Goal: Task Accomplishment & Management: Use online tool/utility

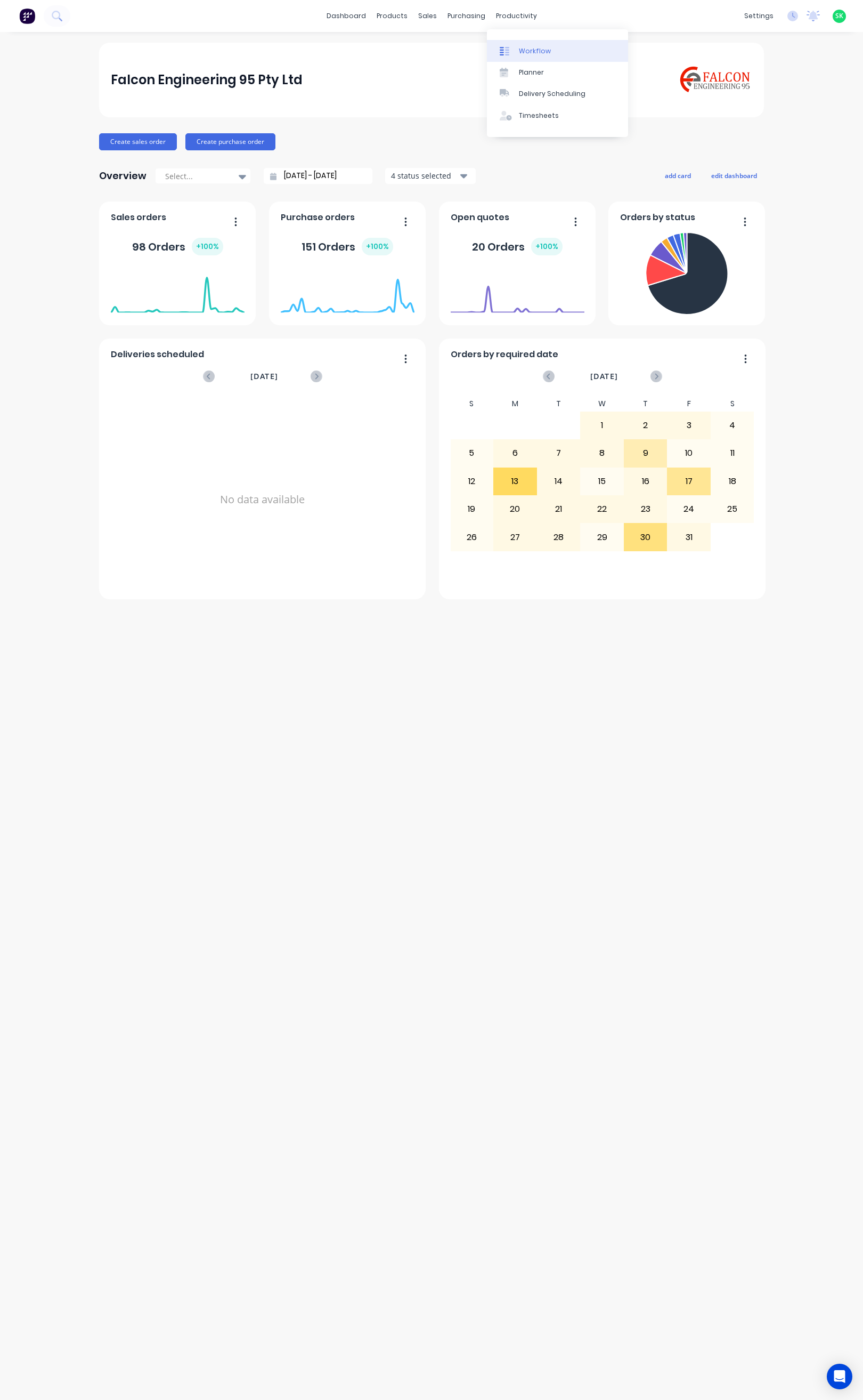
click at [520, 46] on div "Workflow" at bounding box center [535, 51] width 32 height 9
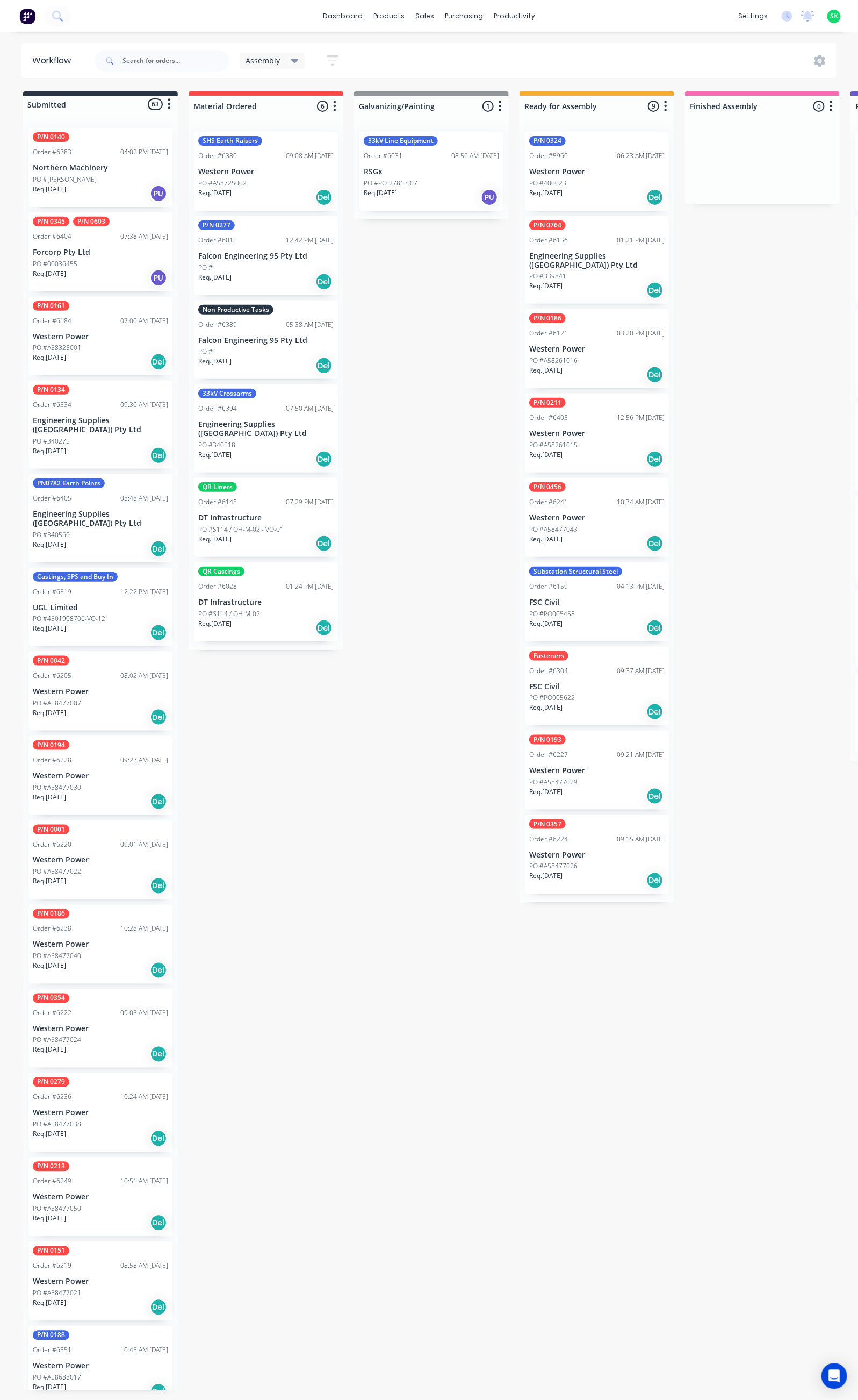
click at [332, 57] on icon "button" at bounding box center [333, 61] width 12 height 13
click at [321, 224] on icon "button" at bounding box center [322, 224] width 7 height 4
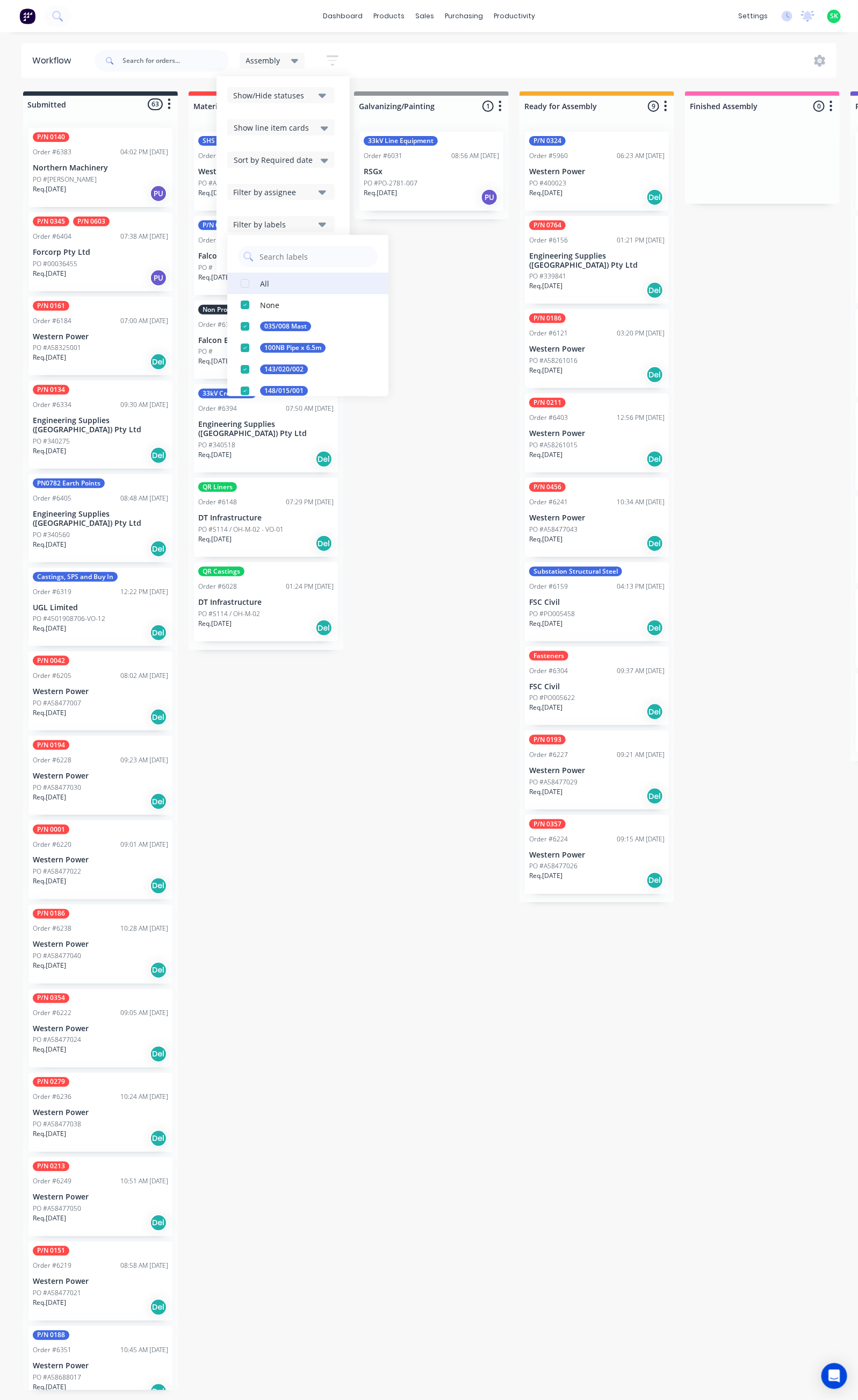
click at [284, 279] on button "All" at bounding box center [308, 283] width 162 height 21
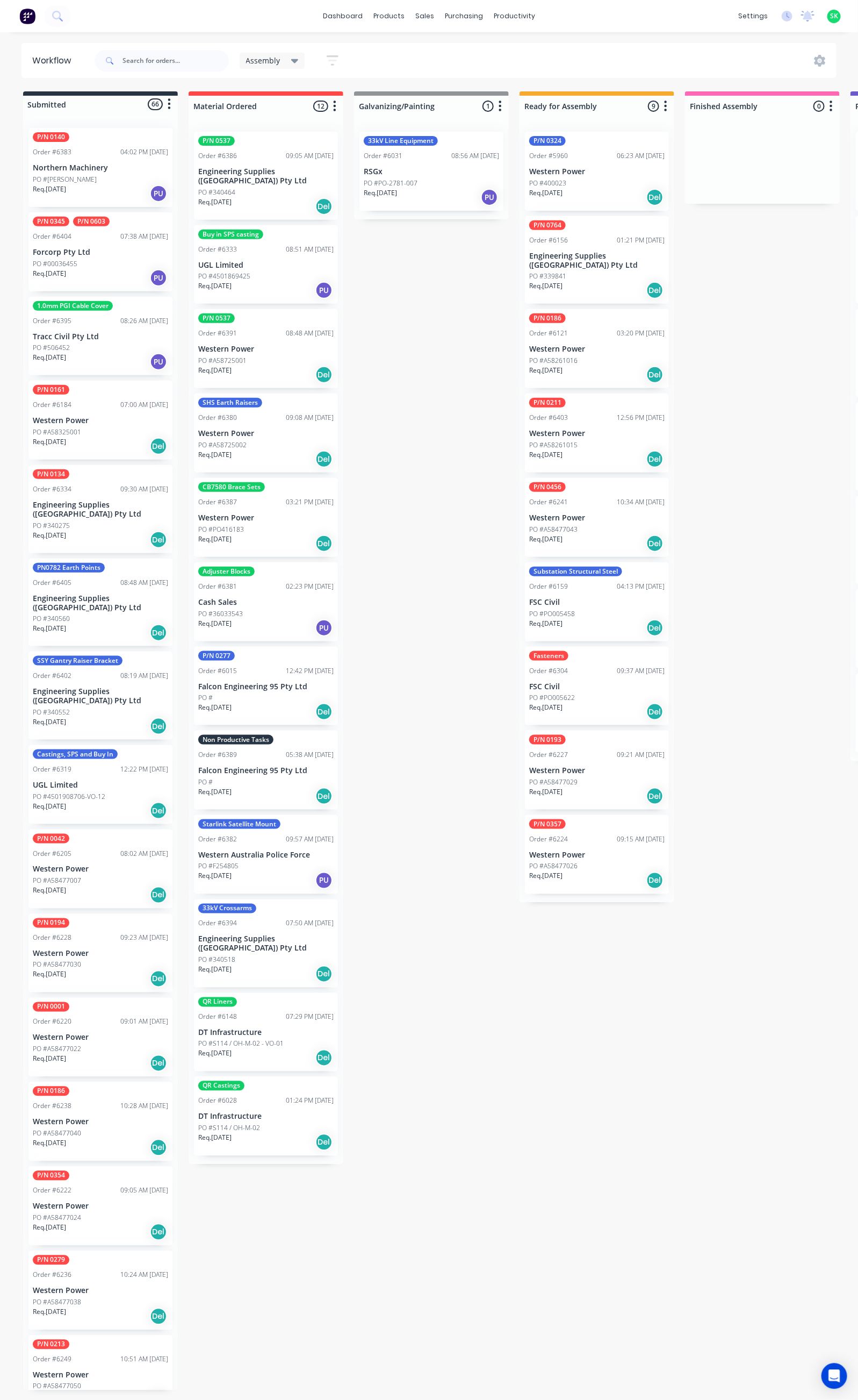
click at [232, 170] on p "Engineering Supplies (WA) Pty Ltd" at bounding box center [265, 176] width 135 height 18
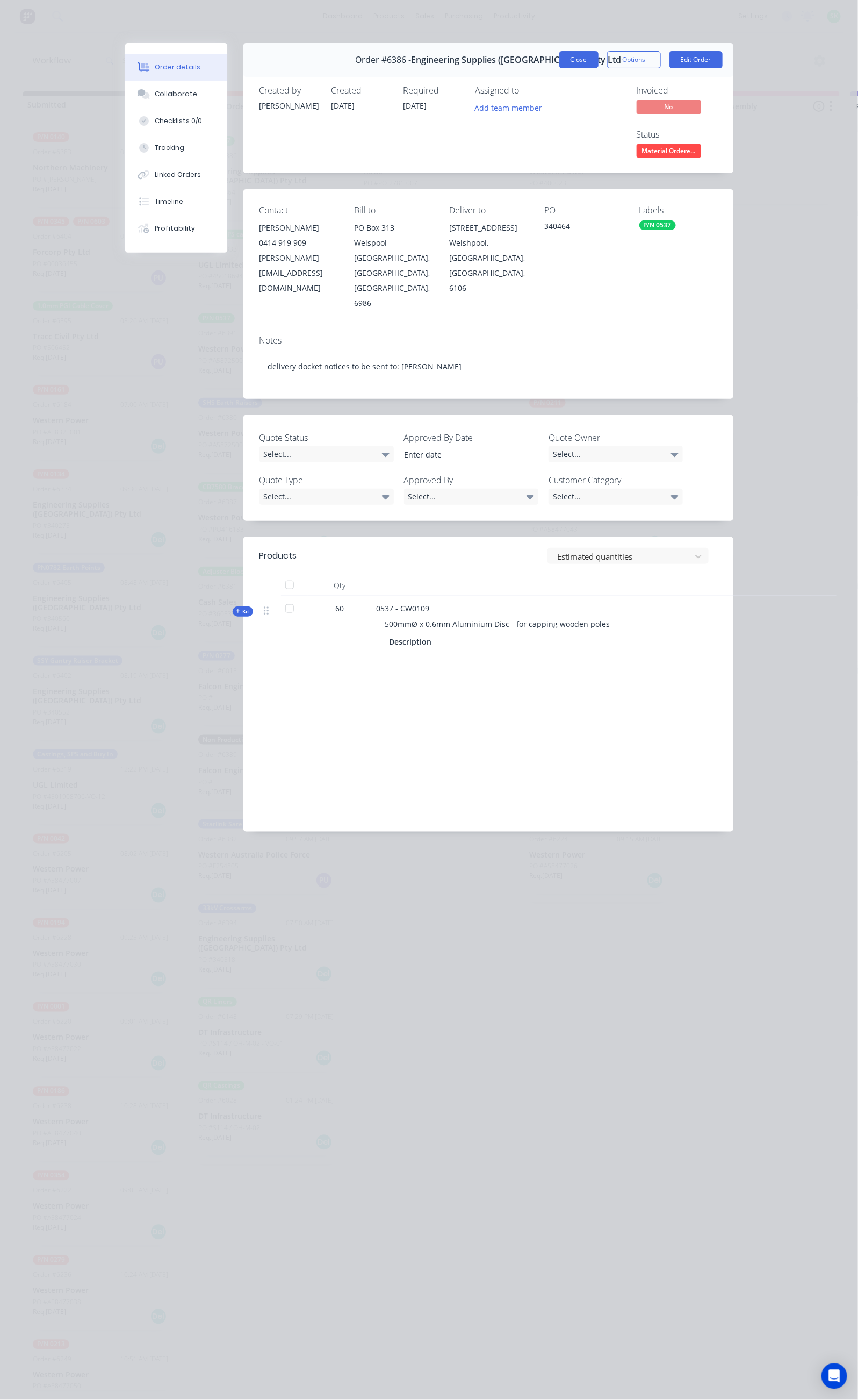
click at [599, 57] on button "Close" at bounding box center [579, 60] width 39 height 18
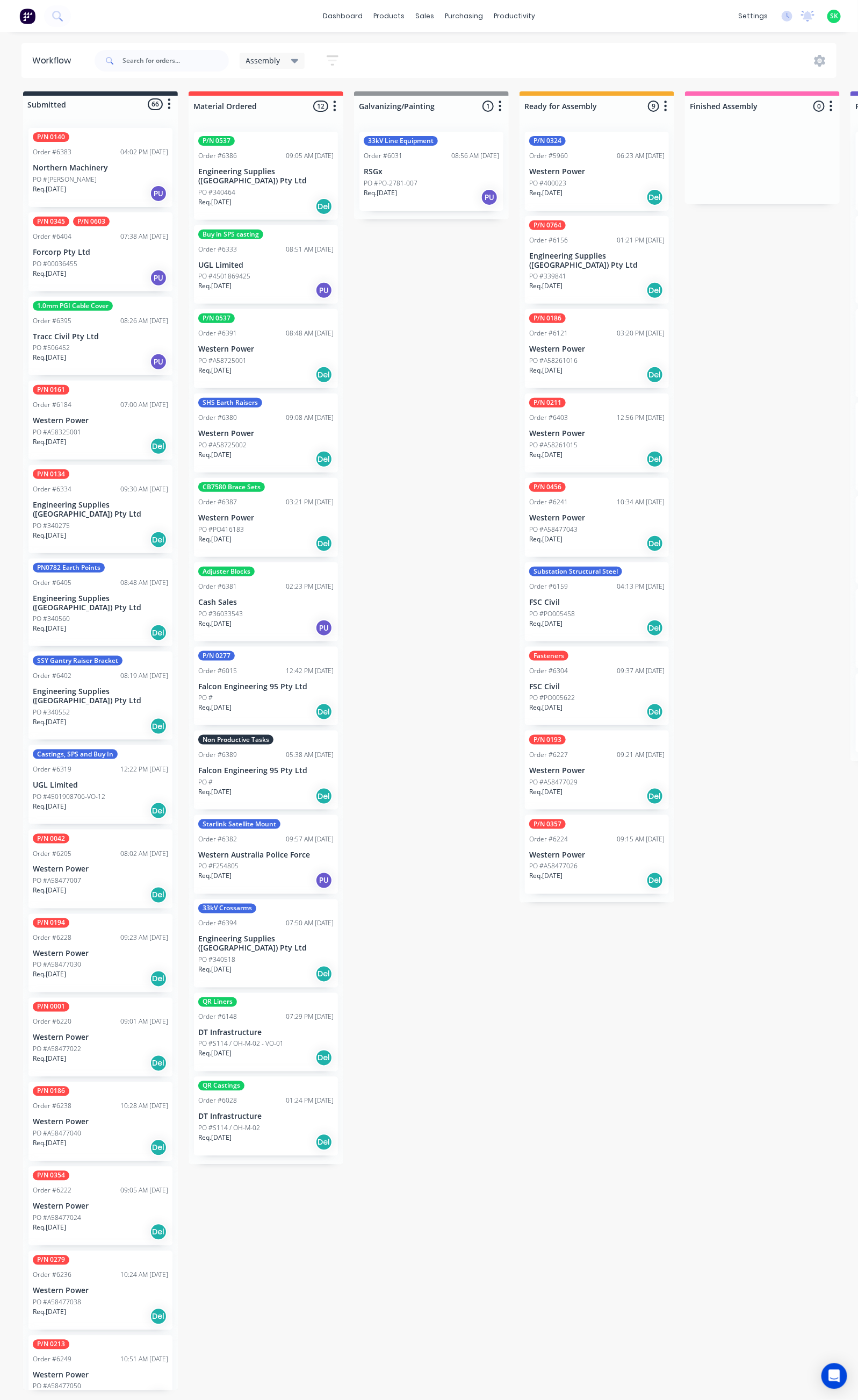
click at [268, 356] on div "PO #A58725001" at bounding box center [265, 360] width 135 height 10
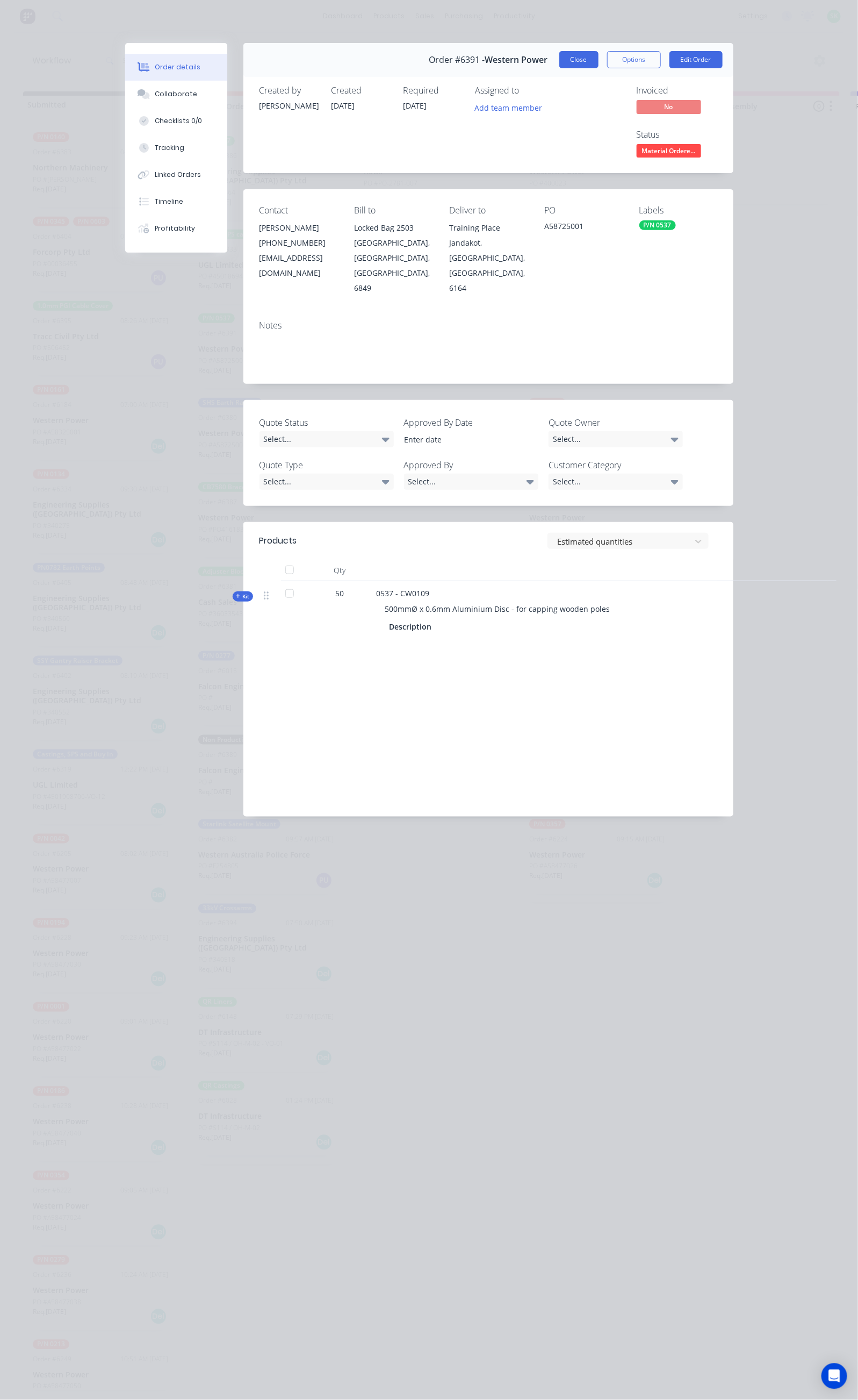
click at [599, 61] on button "Close" at bounding box center [579, 60] width 39 height 18
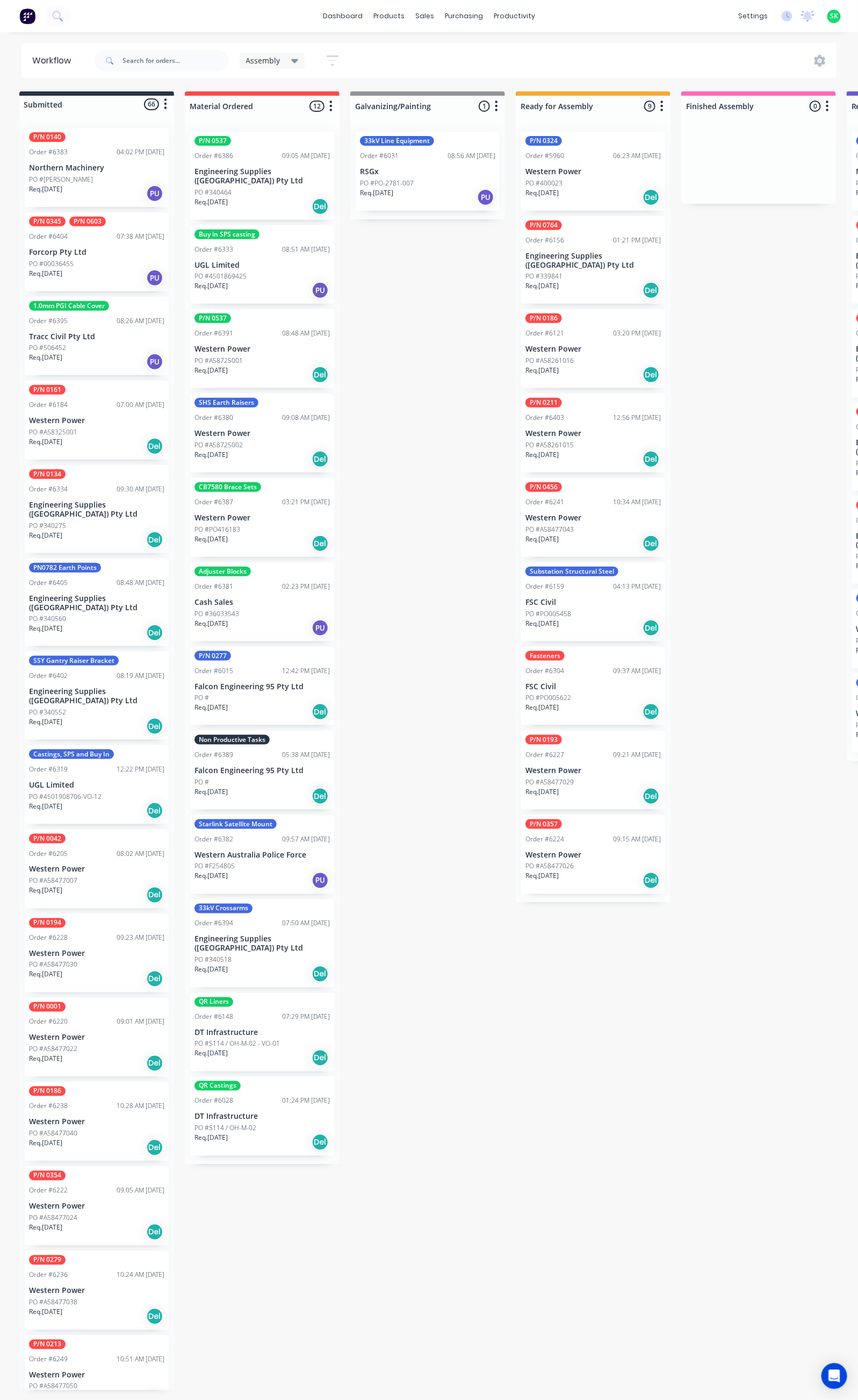
scroll to position [0, 1]
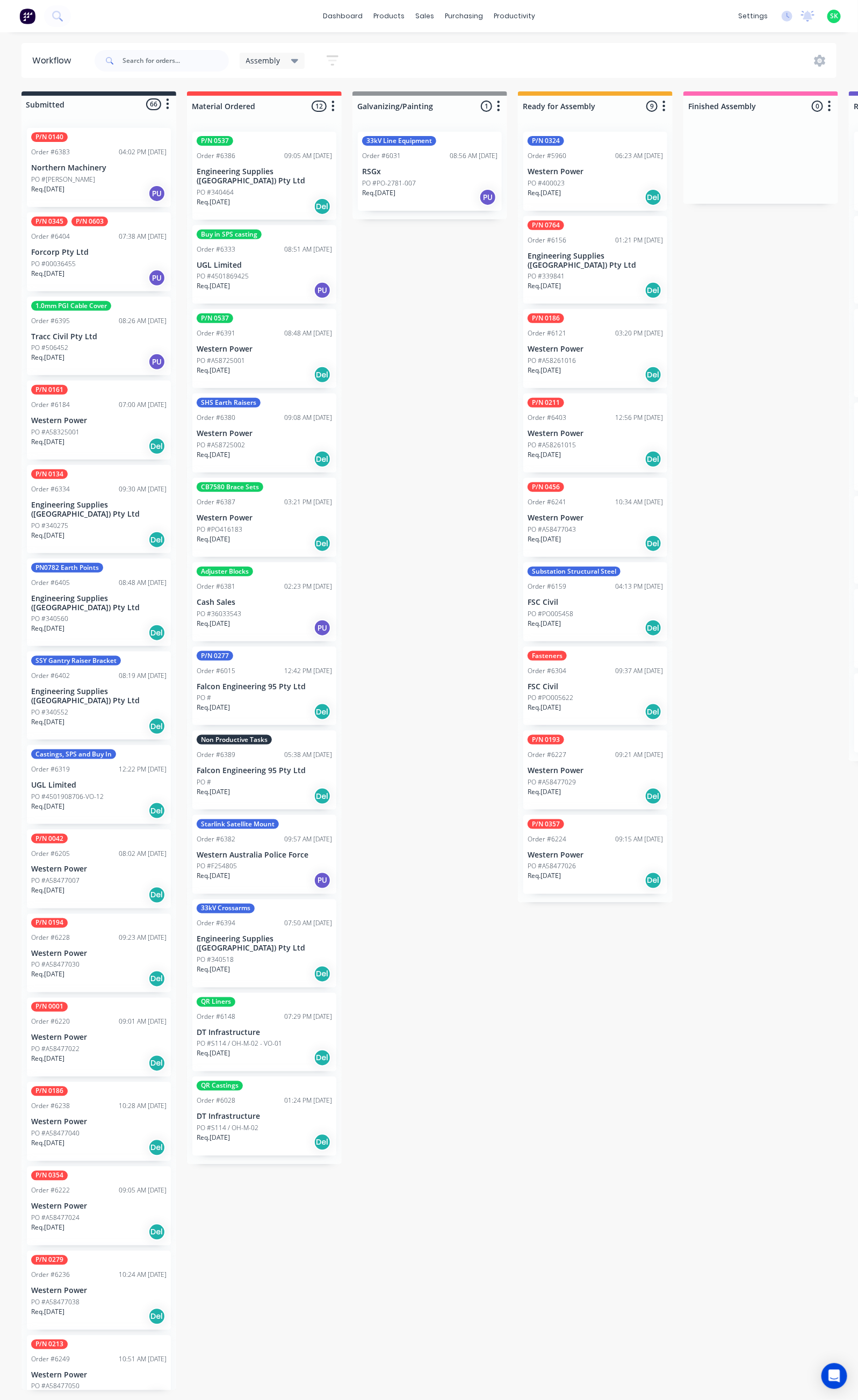
click at [247, 175] on p "Engineering Supplies (WA) Pty Ltd" at bounding box center [264, 176] width 135 height 18
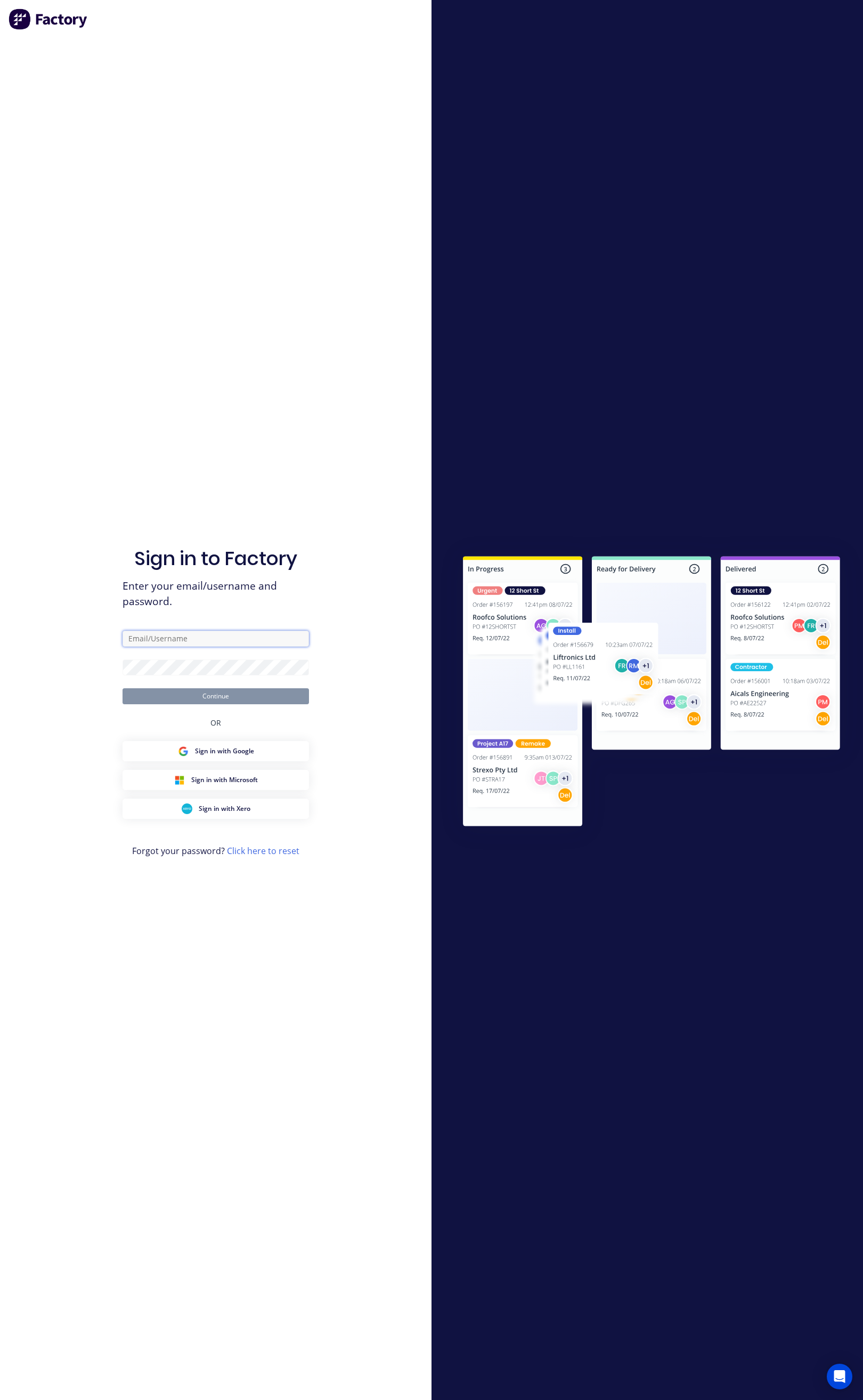
type input "stores@falconeng95.com.au"
click at [207, 691] on button "Continue" at bounding box center [215, 696] width 186 height 16
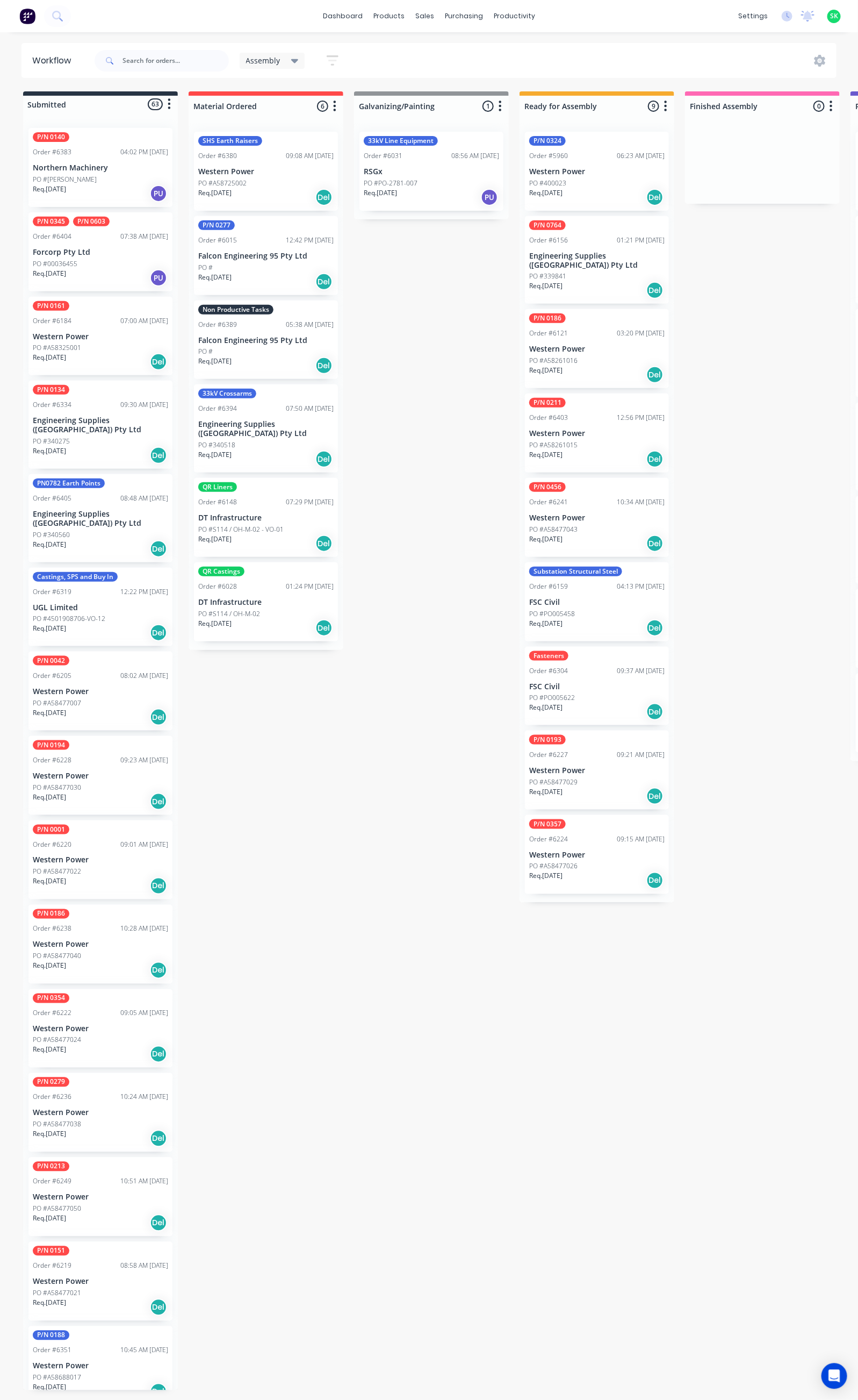
click at [333, 58] on icon "button" at bounding box center [333, 61] width 12 height 13
click at [323, 222] on icon "button" at bounding box center [322, 224] width 7 height 12
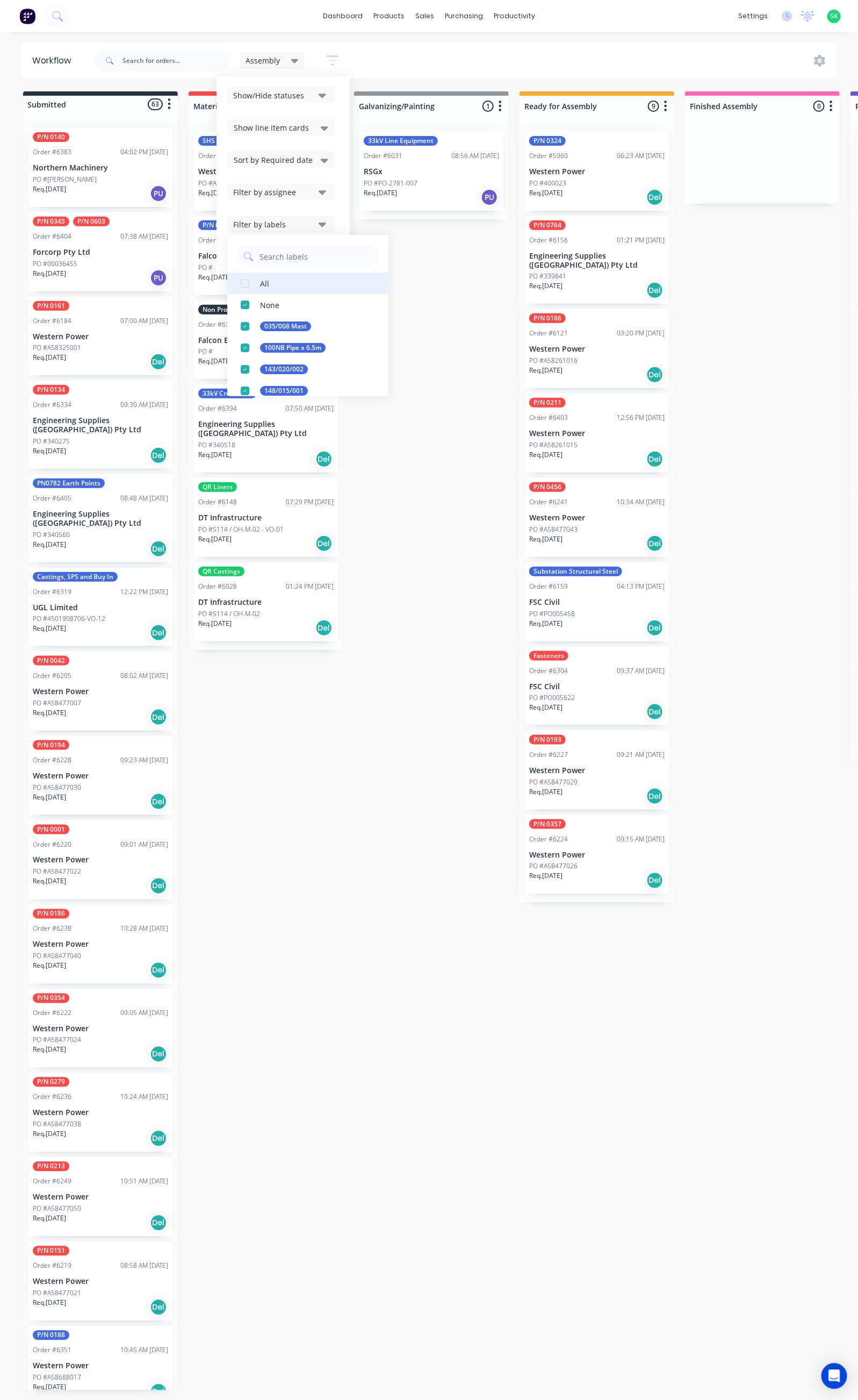
click at [300, 287] on button "All" at bounding box center [308, 283] width 162 height 21
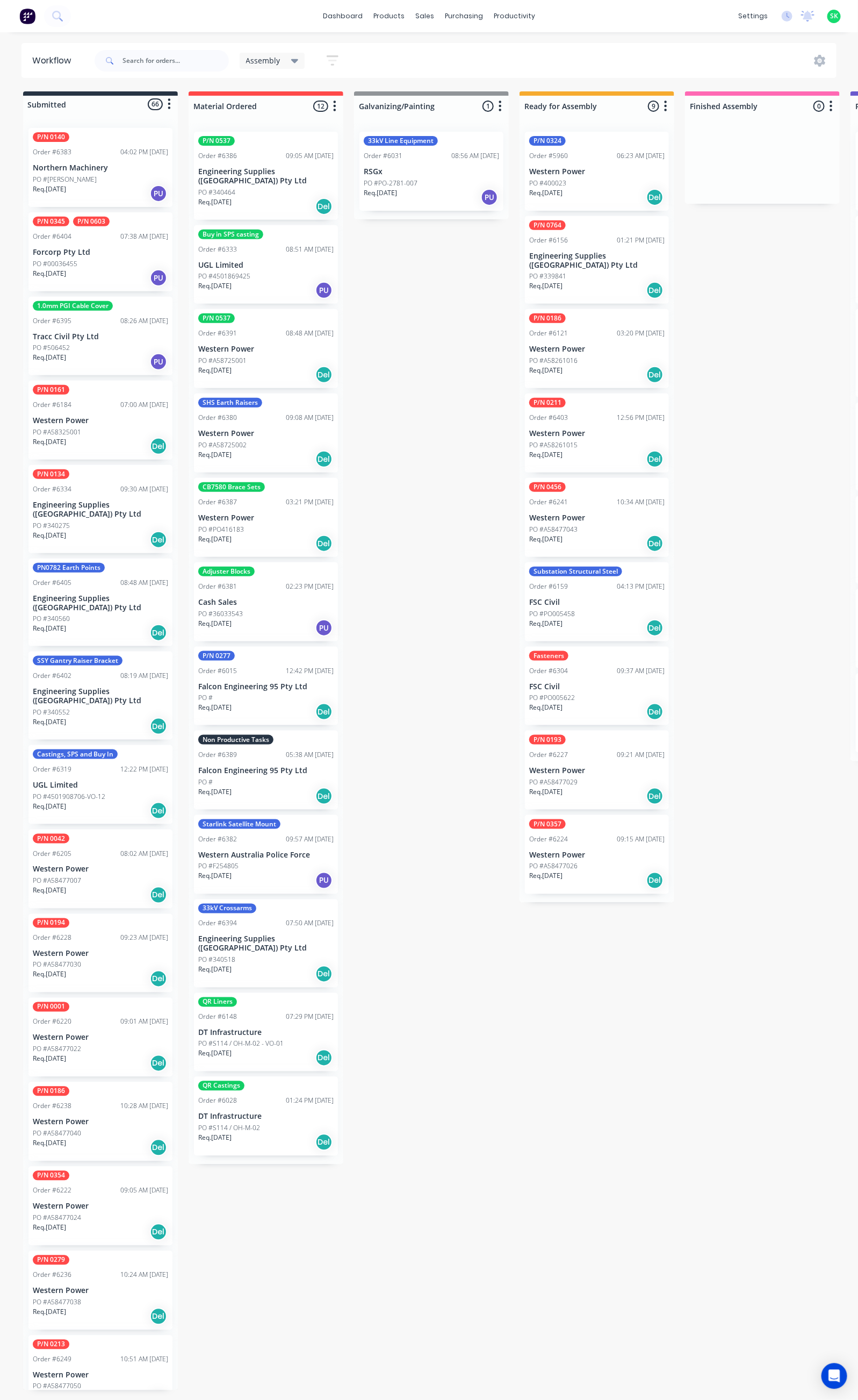
click at [293, 188] on div "PO #340464" at bounding box center [265, 192] width 135 height 10
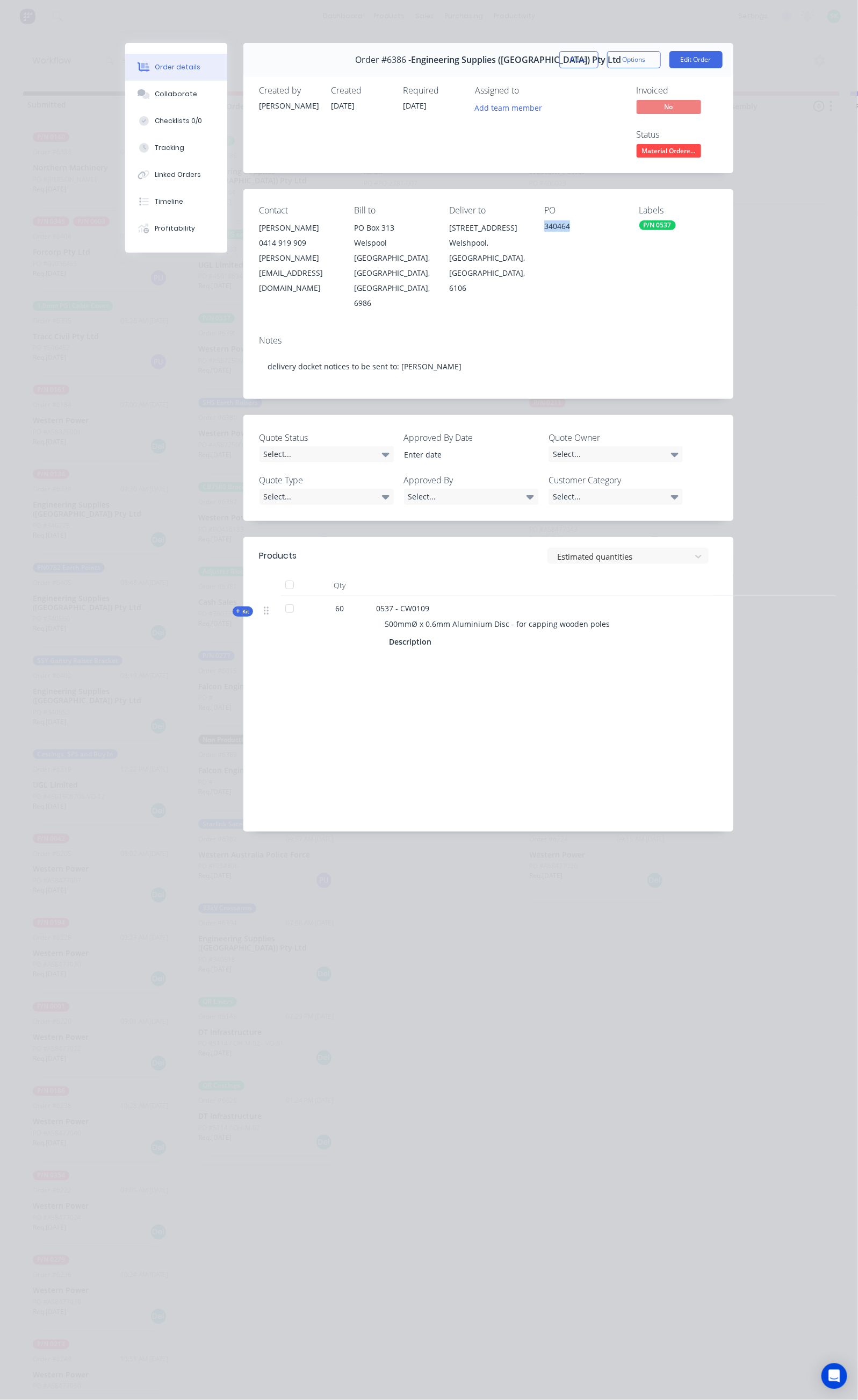
drag, startPoint x: 604, startPoint y: 181, endPoint x: 556, endPoint y: 187, distance: 48.4
click at [561, 189] on div "Contact Travis Dinsdale 0414 919 909 travis@engsup.com.au Bill to PO Box 313 We…" at bounding box center [488, 257] width 490 height 137
copy div "340464"
drag, startPoint x: 274, startPoint y: 534, endPoint x: 504, endPoint y: 540, distance: 230.1
click at [504, 614] on div "500mmØ x 0.6mm Aluminium Disc - for capping wooden poles" at bounding box center [587, 624] width 421 height 20
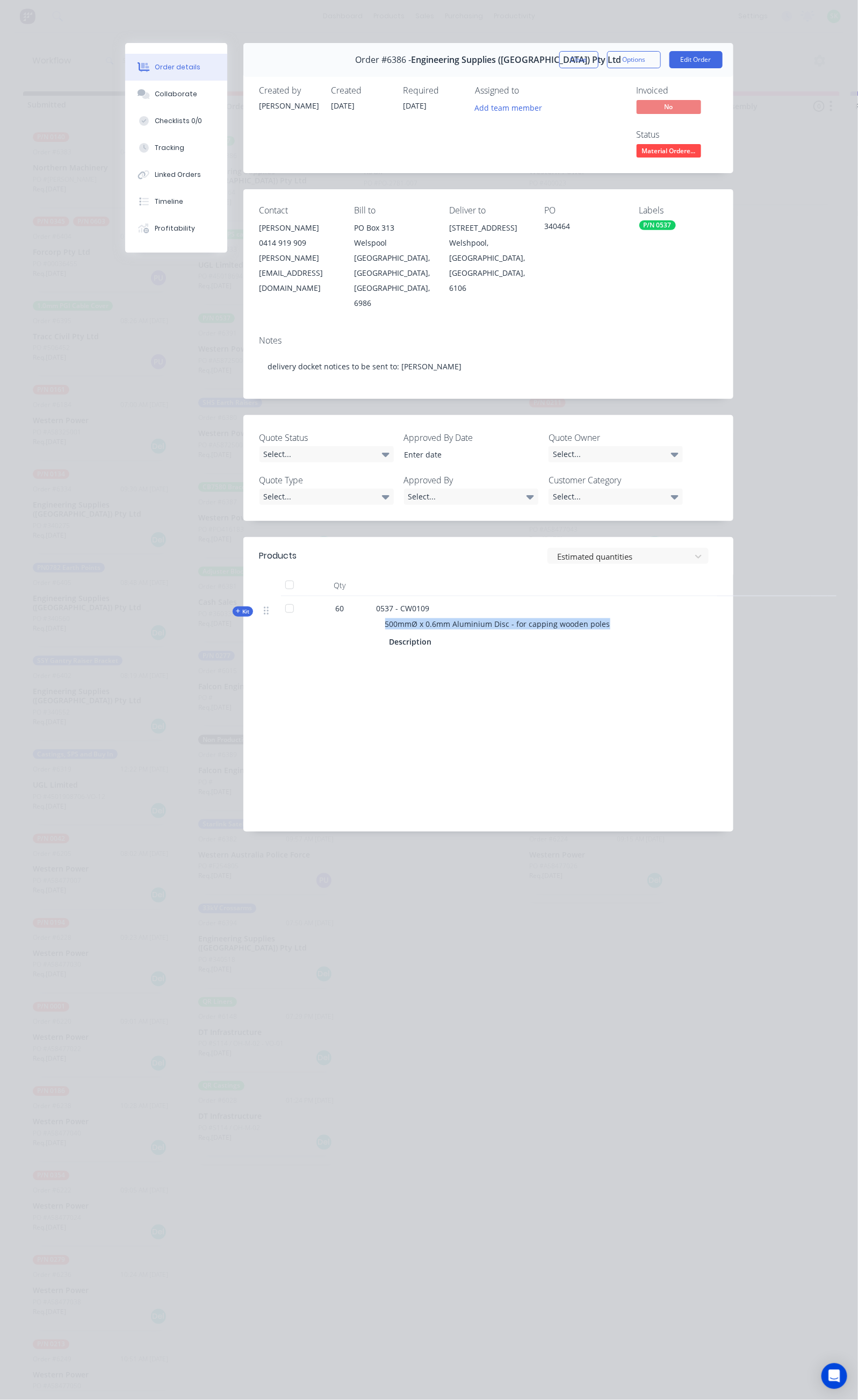
copy span "500mmØ x 0.6mm Aluminium Disc - for capping wooden poles"
click at [155, 91] on div "Collaborate" at bounding box center [176, 94] width 42 height 10
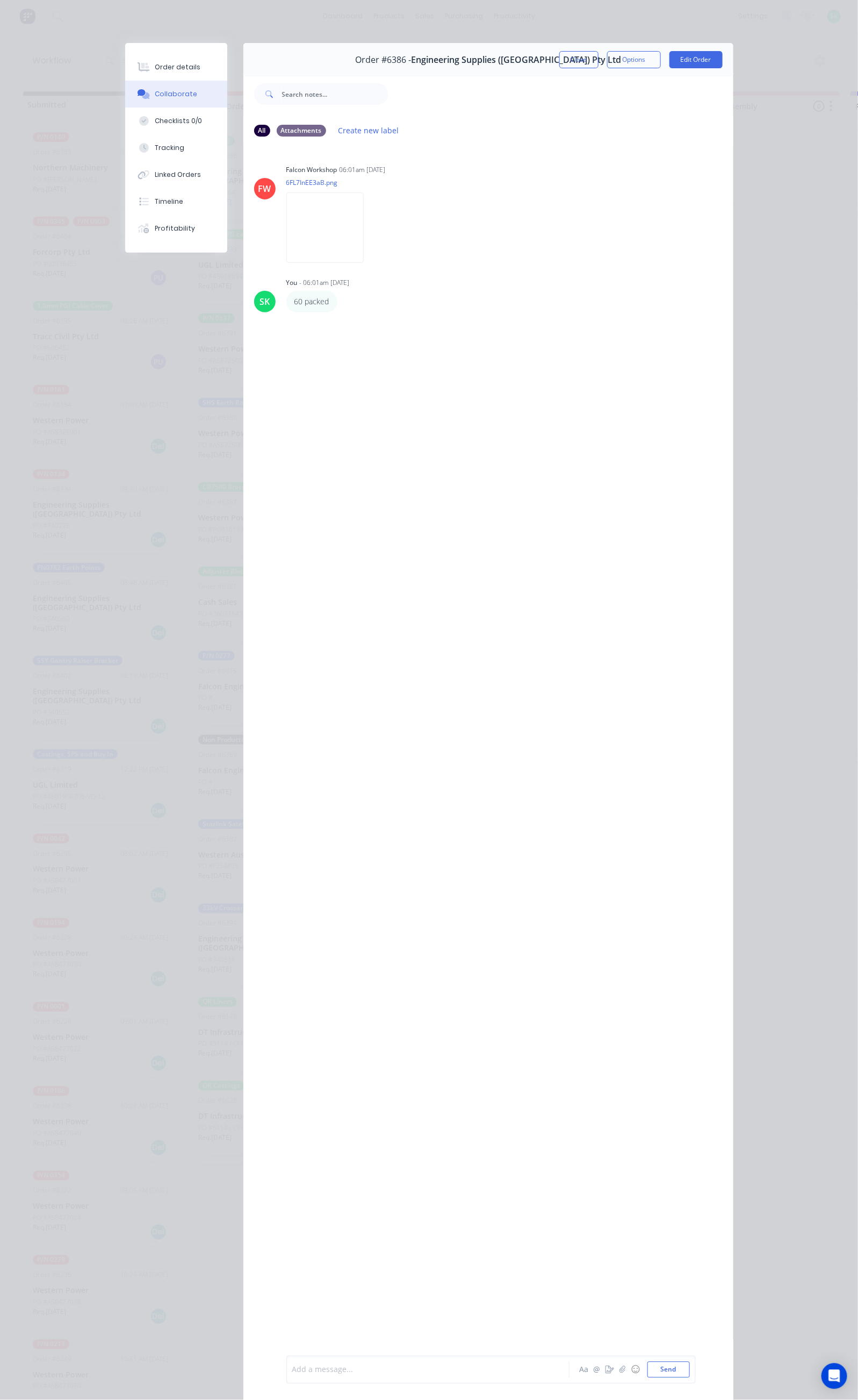
click at [293, 1365] on div at bounding box center [431, 1369] width 276 height 11
click at [599, 58] on button "Close" at bounding box center [579, 60] width 39 height 18
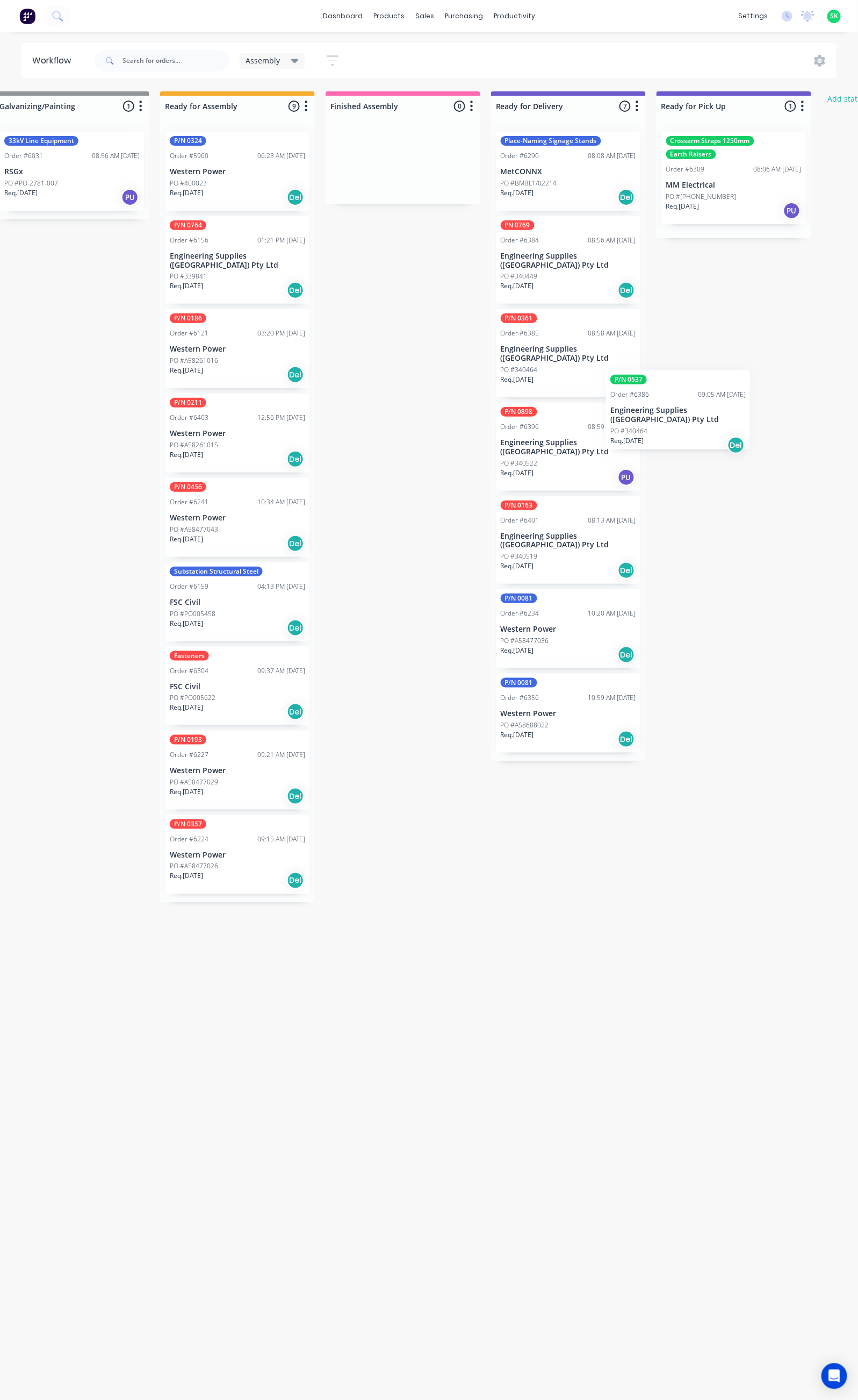
scroll to position [0, 374]
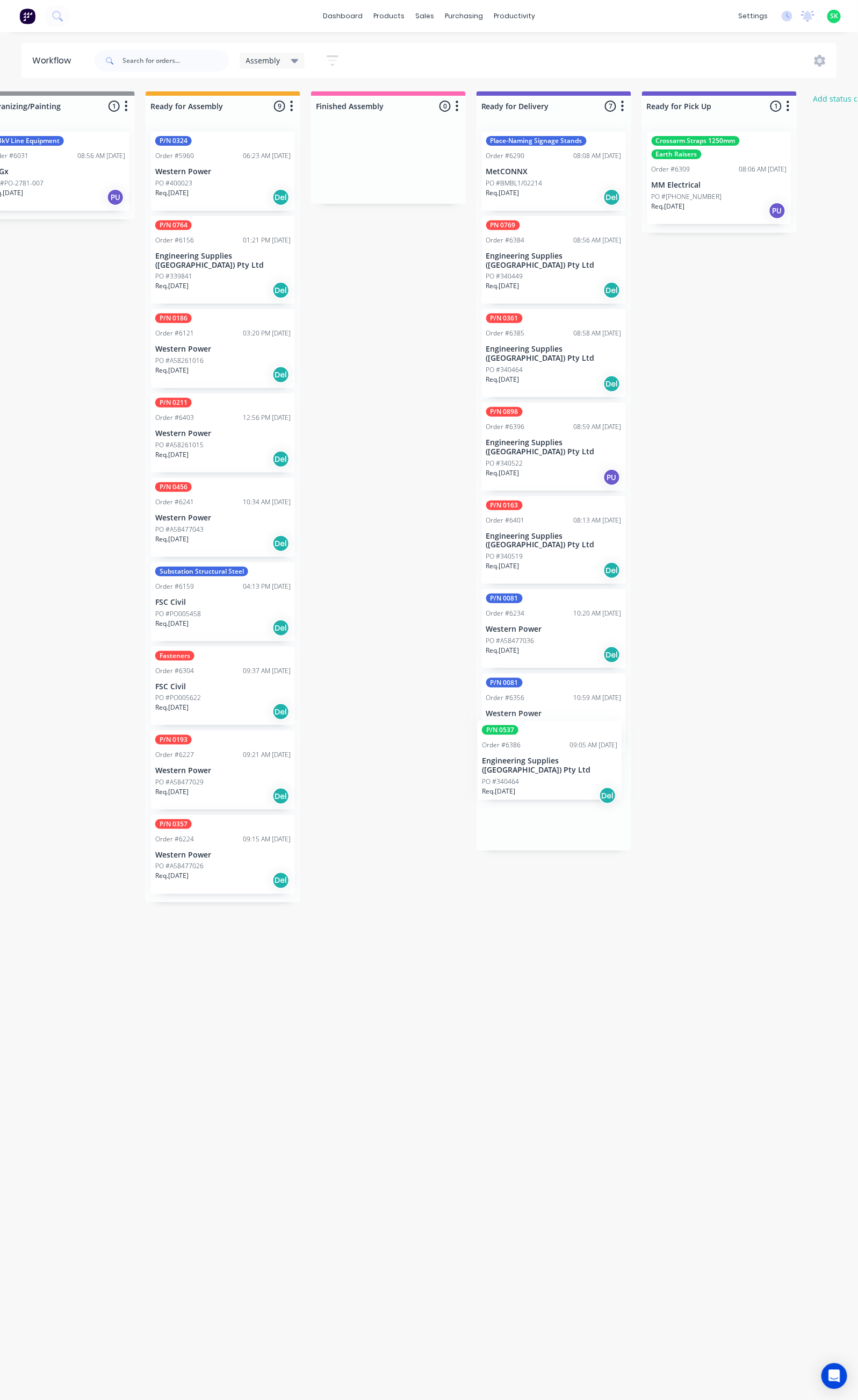
drag, startPoint x: 260, startPoint y: 178, endPoint x: 552, endPoint y: 767, distance: 657.4
click at [552, 767] on div "Submitted 66 Status colour #273444 hex #273444 Save Cancel Summaries Total orde…" at bounding box center [591, 741] width 1948 height 1298
click at [545, 813] on div "PO #340464" at bounding box center [553, 817] width 135 height 10
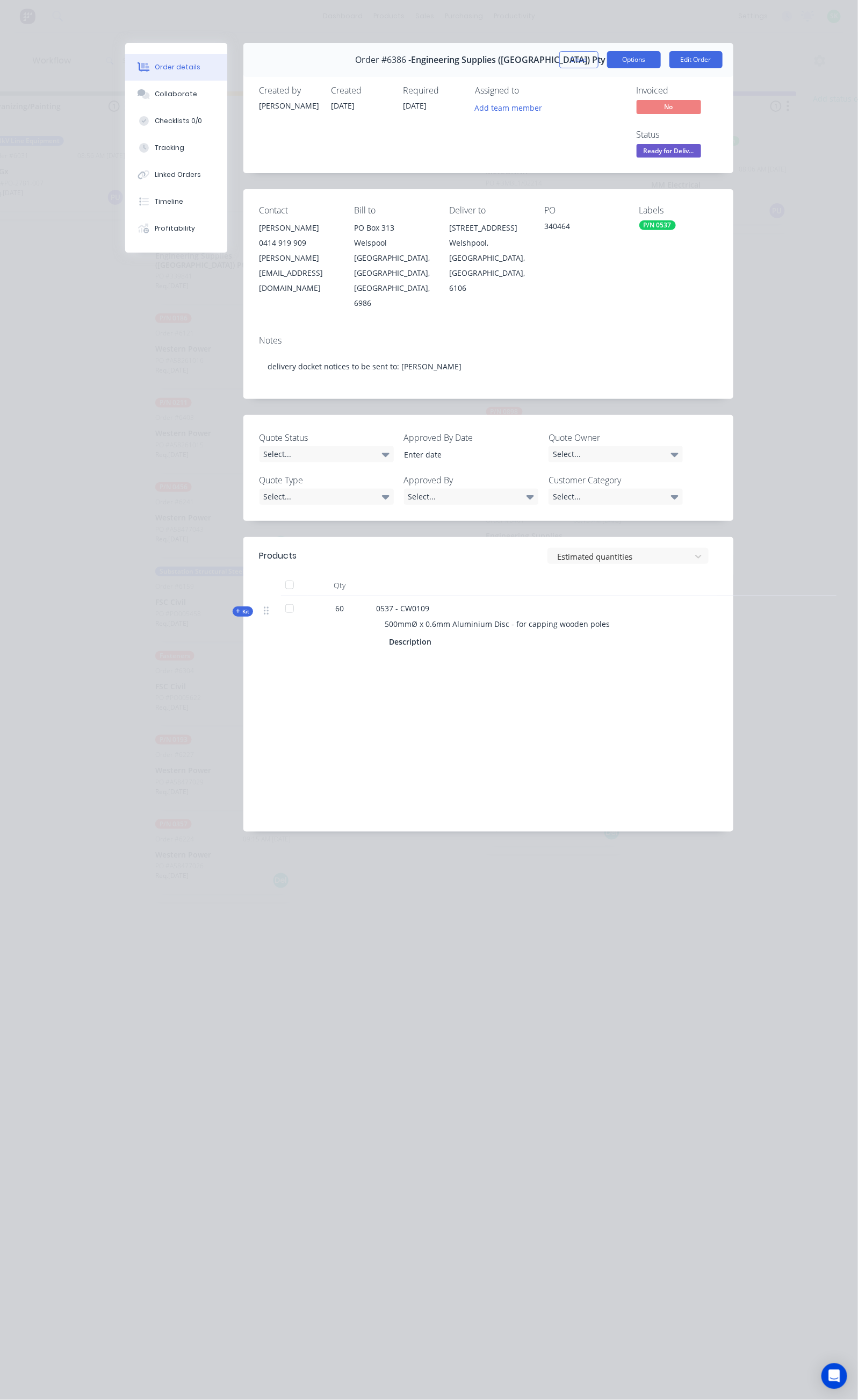
click at [661, 60] on button "Options" at bounding box center [634, 60] width 54 height 18
click at [661, 119] on button "Delivery Docket" at bounding box center [604, 129] width 113 height 21
click at [661, 120] on button "Standard" at bounding box center [604, 129] width 113 height 21
